Goal: Task Accomplishment & Management: Manage account settings

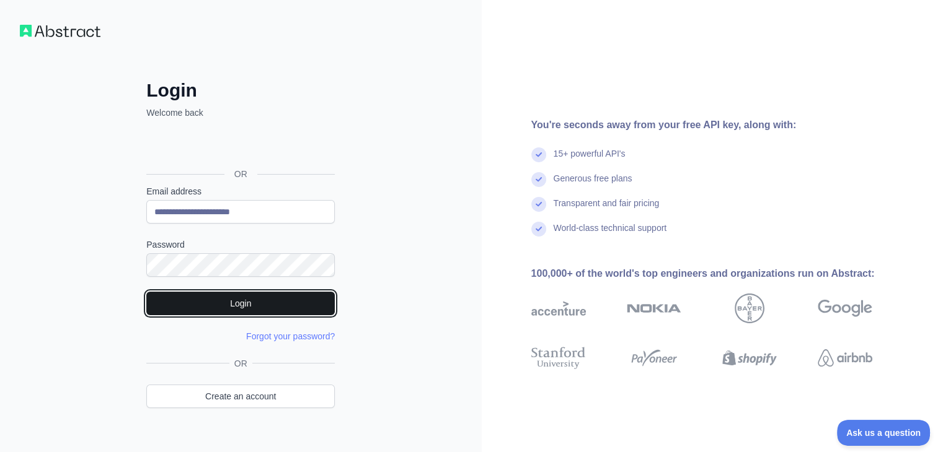
click at [241, 305] on button "Login" at bounding box center [240, 304] width 188 height 24
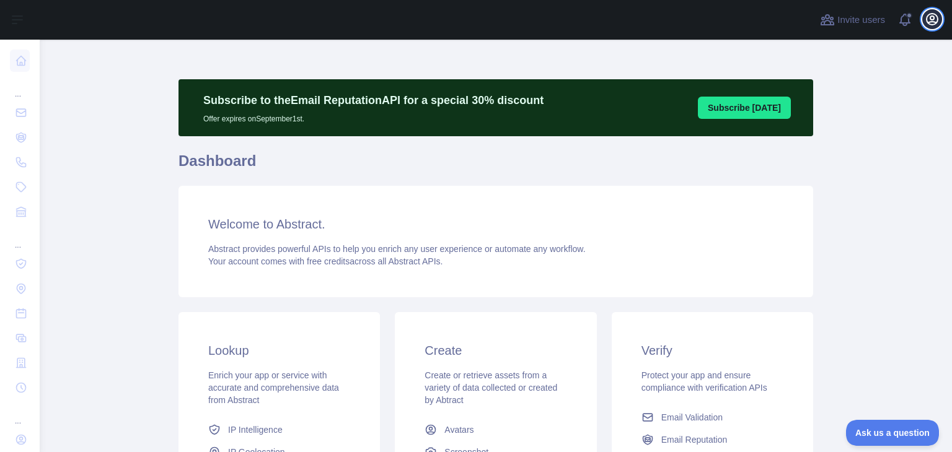
click at [935, 25] on icon "button" at bounding box center [932, 19] width 11 height 11
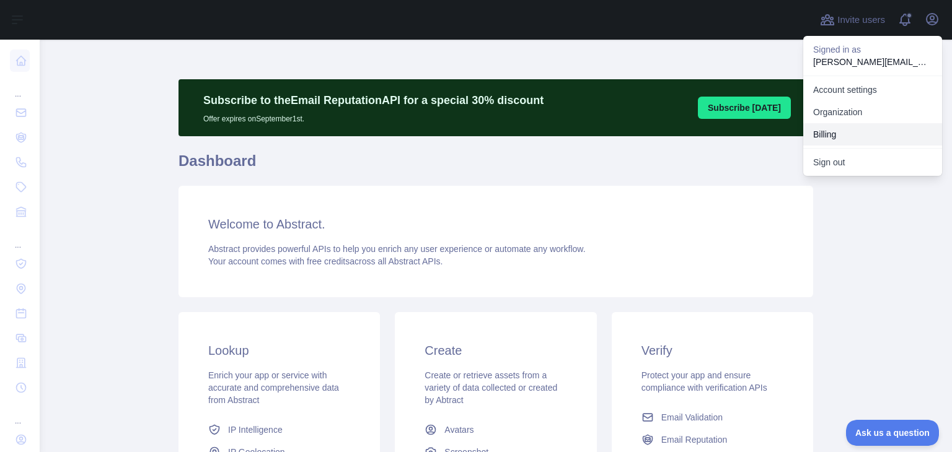
click at [840, 143] on button "Billing" at bounding box center [872, 134] width 139 height 22
